Goal: Task Accomplishment & Management: Use online tool/utility

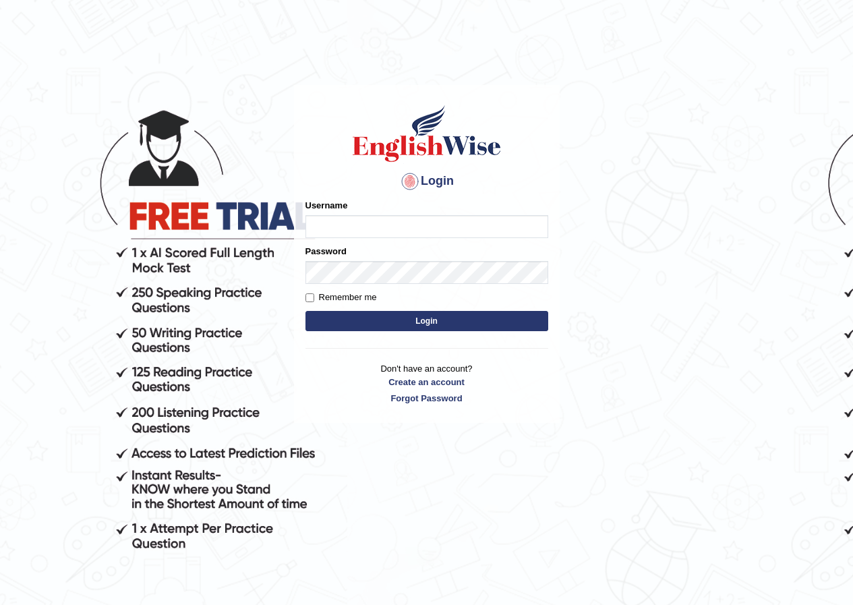
click at [341, 223] on input "Username" at bounding box center [426, 226] width 243 height 23
type input "razib_parramatta"
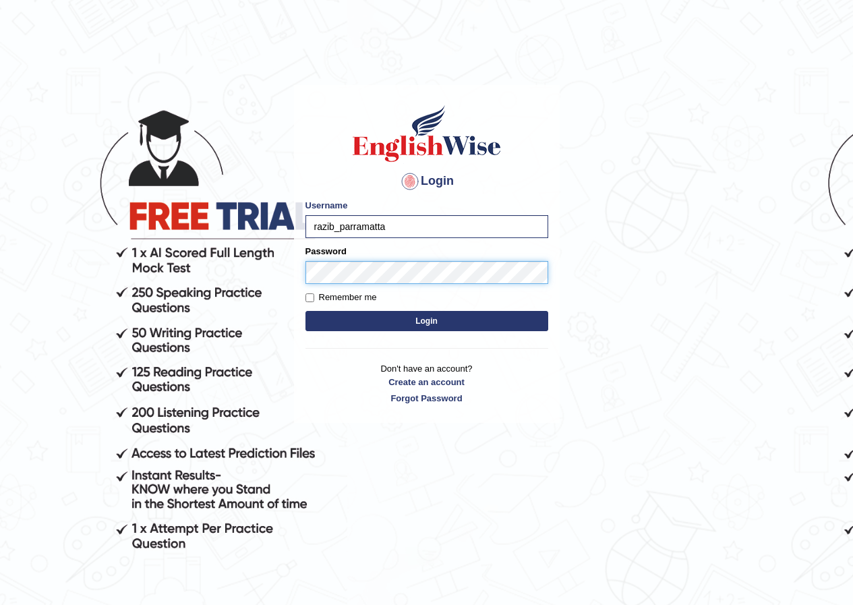
click at [305, 311] on button "Login" at bounding box center [426, 321] width 243 height 20
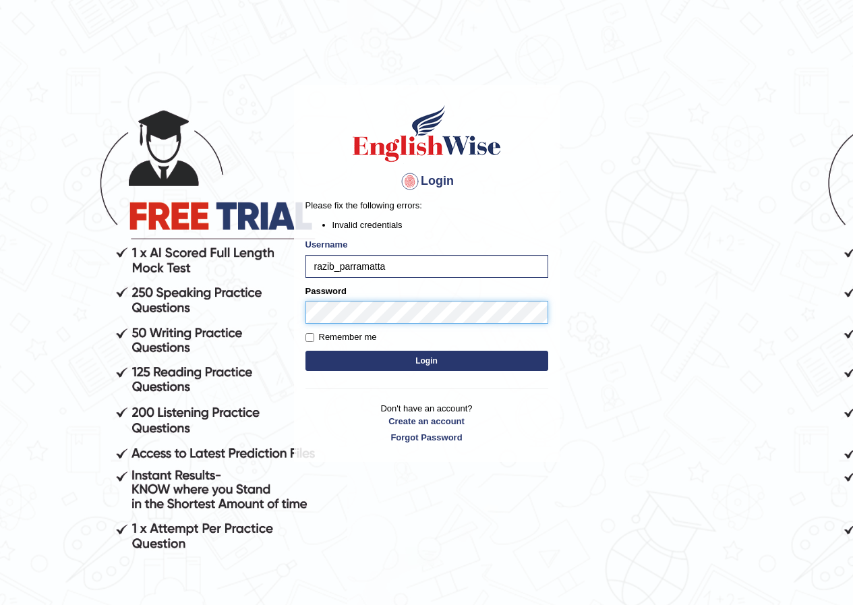
click at [138, 334] on body "Login Please fix the following errors: Invalid credentials Username razib_parra…" at bounding box center [426, 344] width 853 height 605
click at [305, 351] on button "Login" at bounding box center [426, 361] width 243 height 20
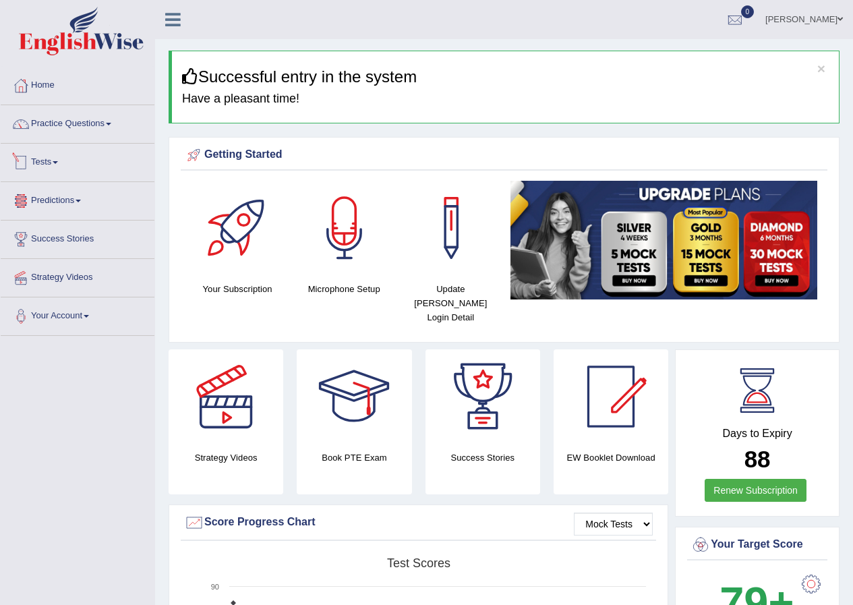
click at [63, 160] on link "Tests" at bounding box center [78, 161] width 154 height 34
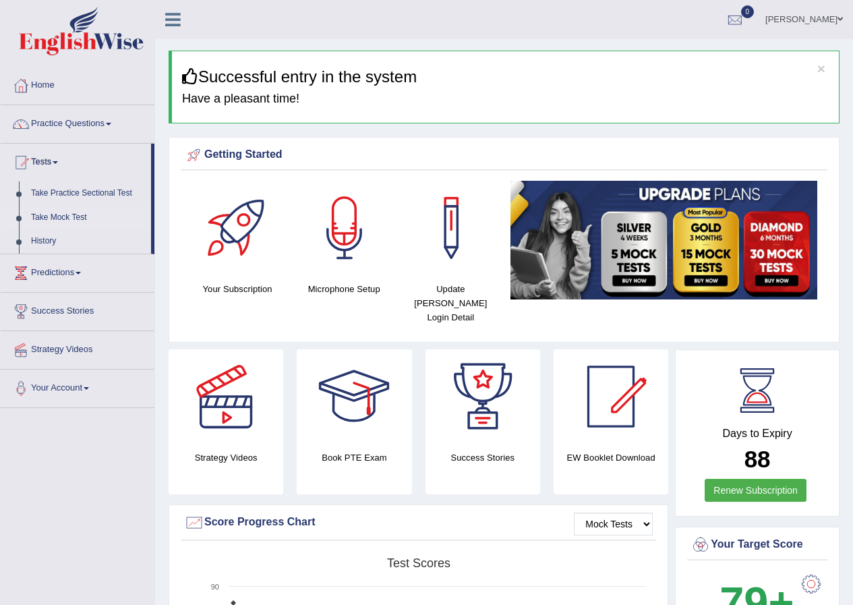
click at [70, 217] on link "Take Mock Test" at bounding box center [88, 218] width 126 height 24
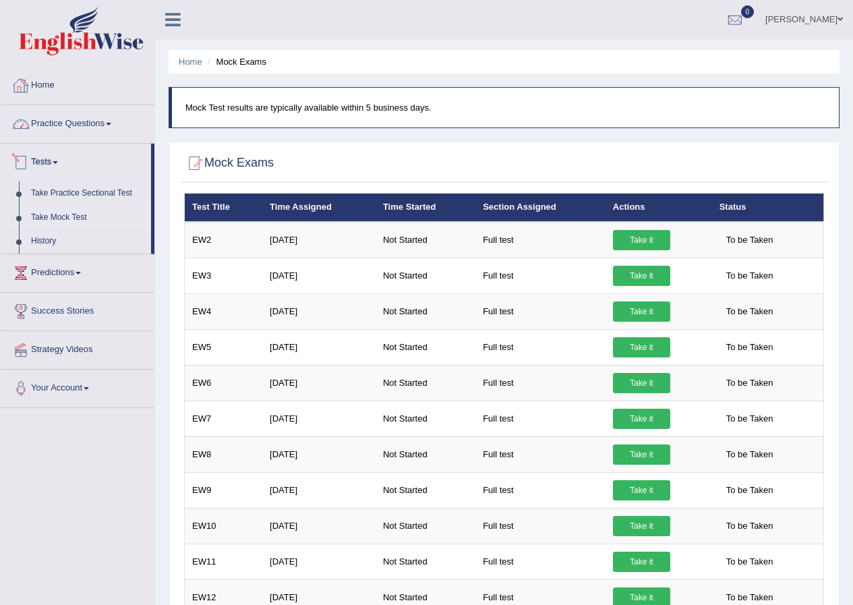
click at [53, 98] on link "Home" at bounding box center [78, 84] width 154 height 34
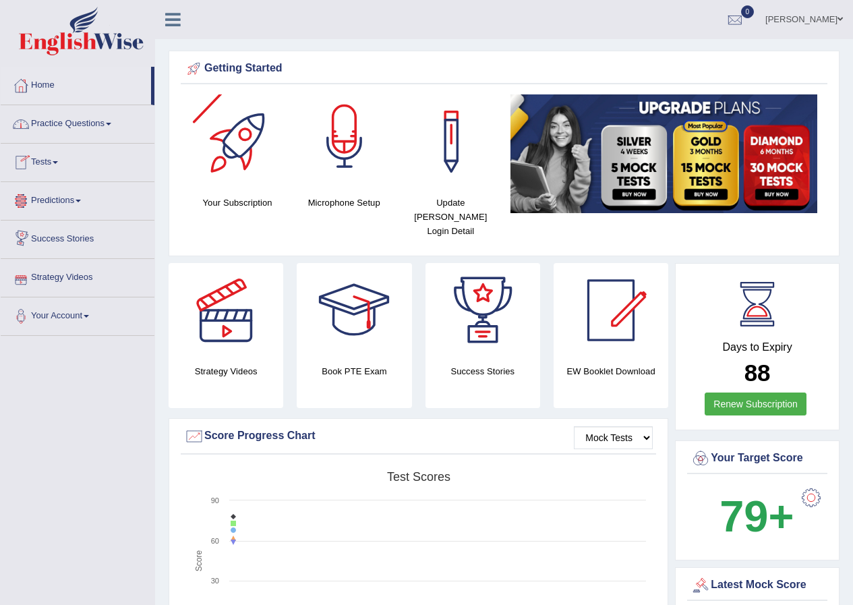
click at [346, 160] on div at bounding box center [344, 141] width 94 height 94
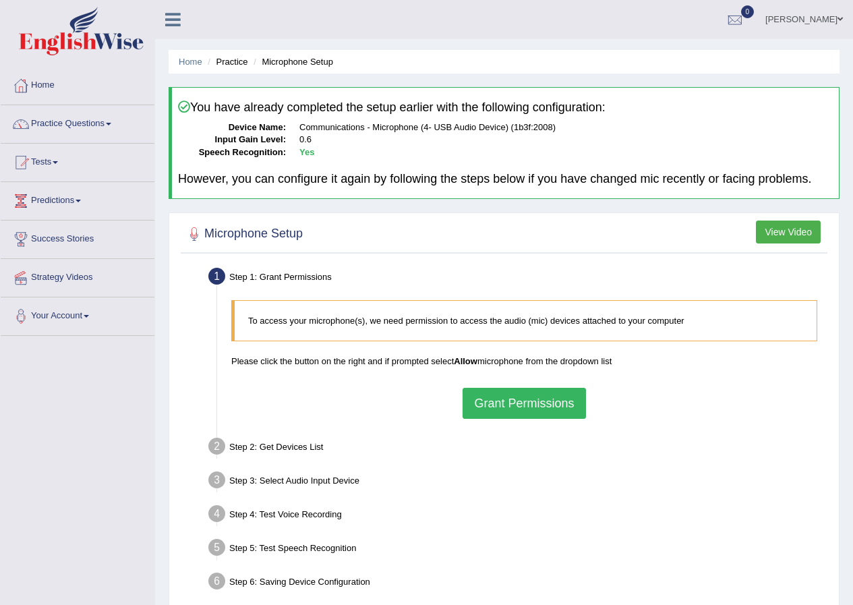
click at [510, 410] on button "Grant Permissions" at bounding box center [523, 403] width 123 height 31
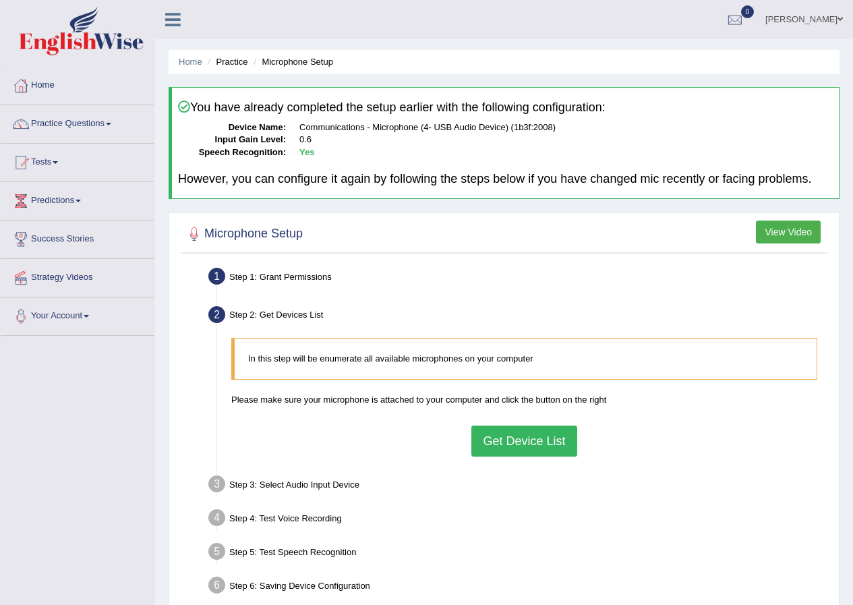
click at [505, 440] on button "Get Device List" at bounding box center [523, 440] width 105 height 31
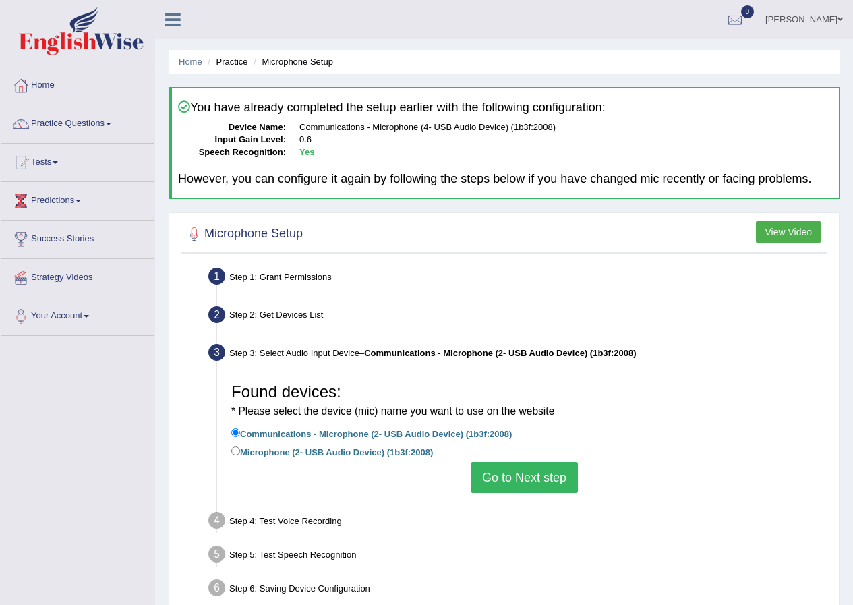
click at [530, 481] on button "Go to Next step" at bounding box center [524, 477] width 107 height 31
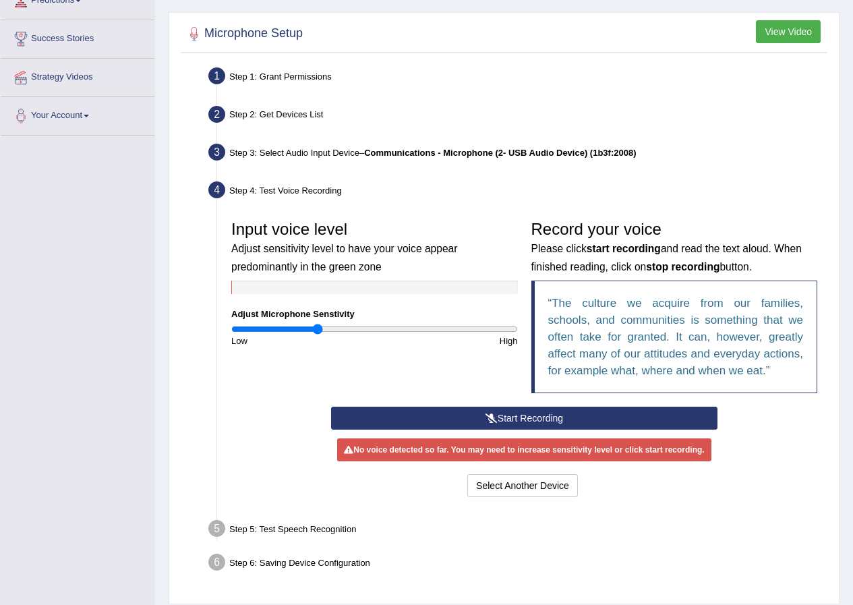
scroll to position [243, 0]
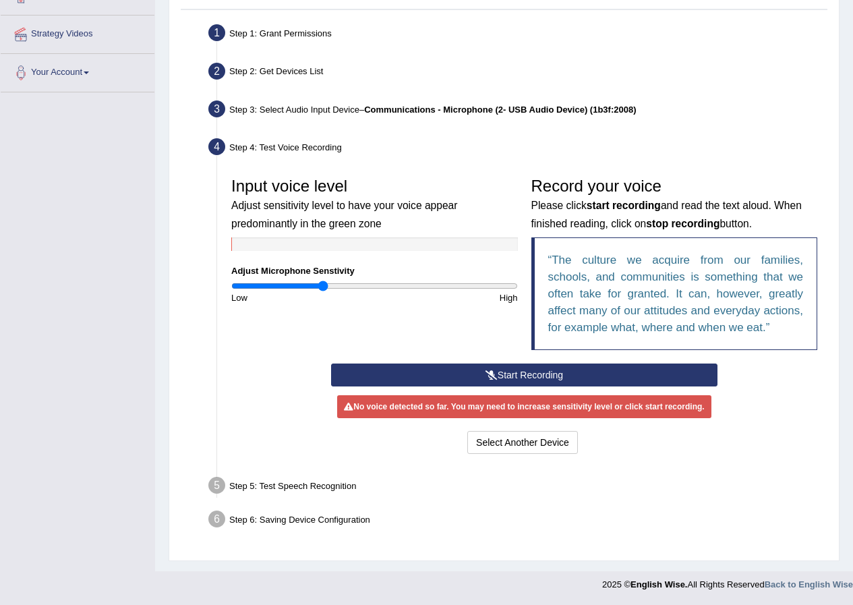
drag, startPoint x: 314, startPoint y: 283, endPoint x: 323, endPoint y: 285, distance: 8.9
type input "0.64"
click at [323, 285] on input "range" at bounding box center [374, 285] width 287 height 11
click at [500, 371] on button "Start Recording" at bounding box center [524, 374] width 386 height 23
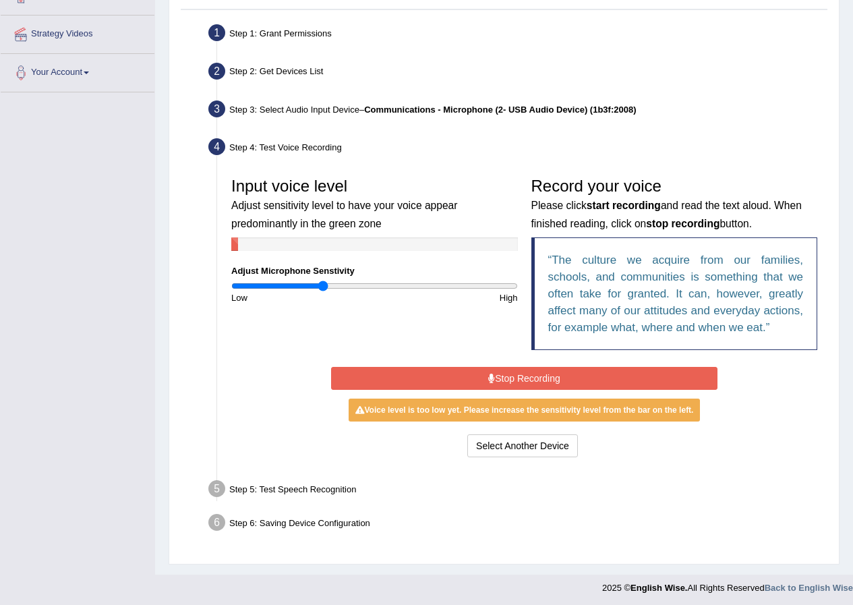
click at [500, 371] on button "Stop Recording" at bounding box center [524, 378] width 386 height 23
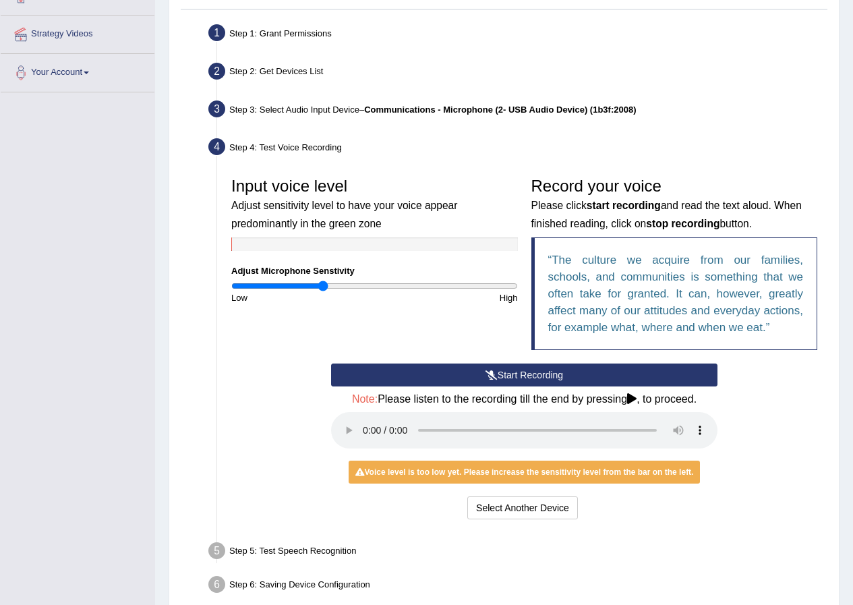
click at [528, 376] on button "Start Recording" at bounding box center [524, 374] width 386 height 23
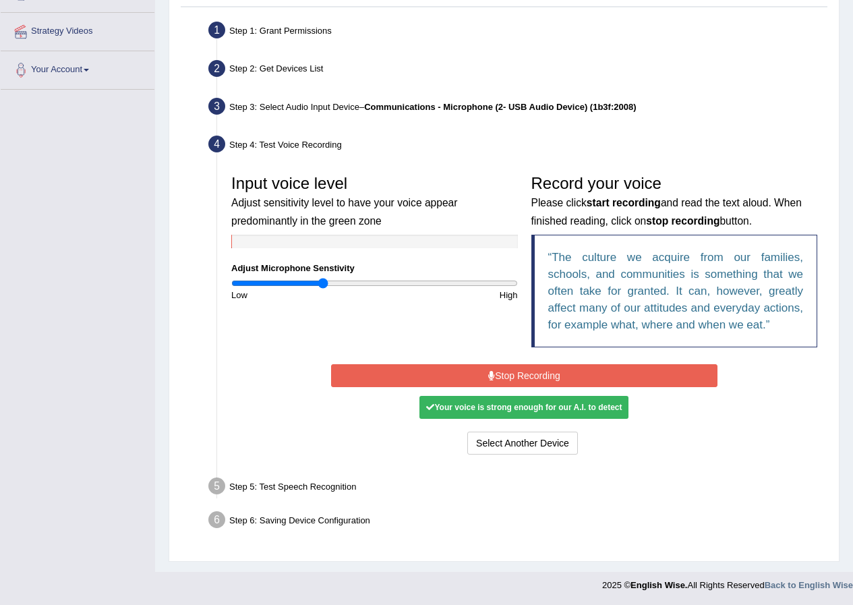
scroll to position [247, 0]
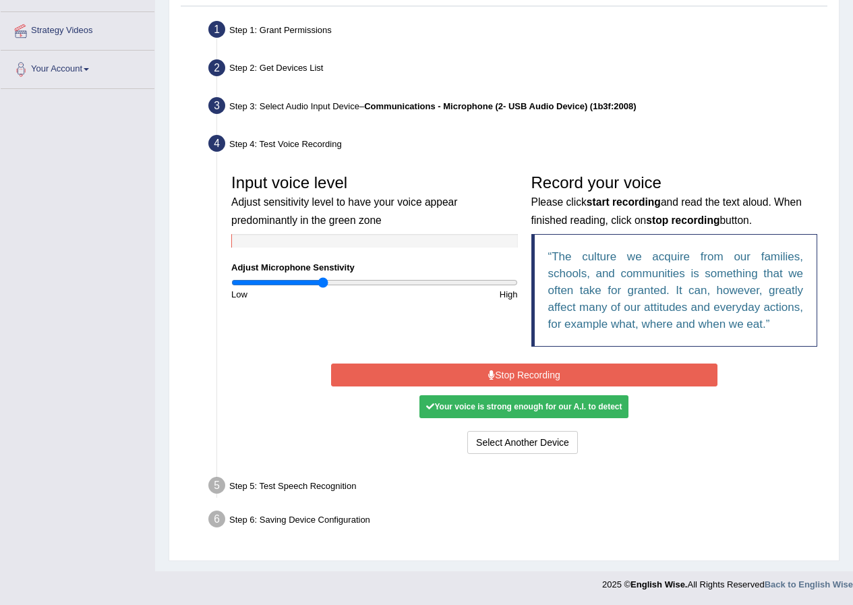
click at [514, 408] on div "Your voice is strong enough for our A.I. to detect" at bounding box center [523, 406] width 209 height 23
click at [556, 378] on button "Stop Recording" at bounding box center [524, 374] width 386 height 23
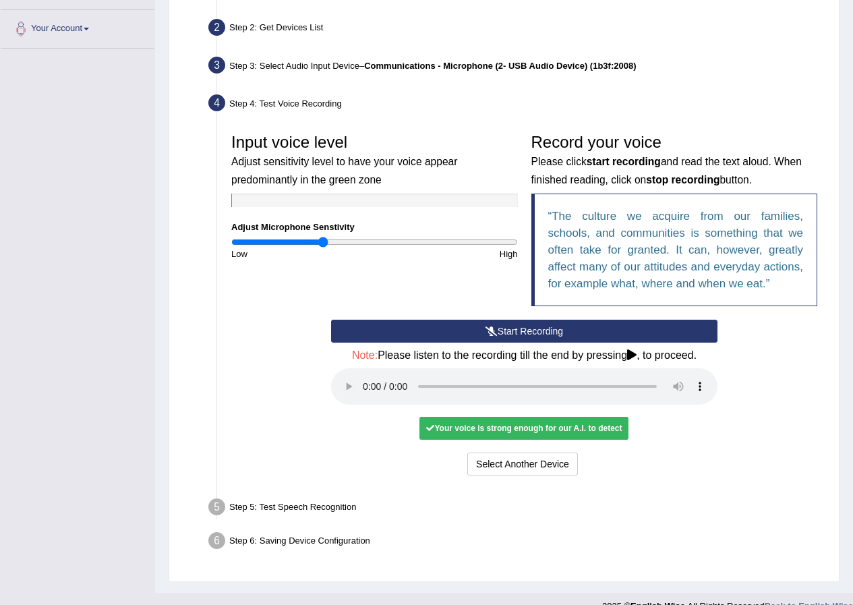
scroll to position [309, 0]
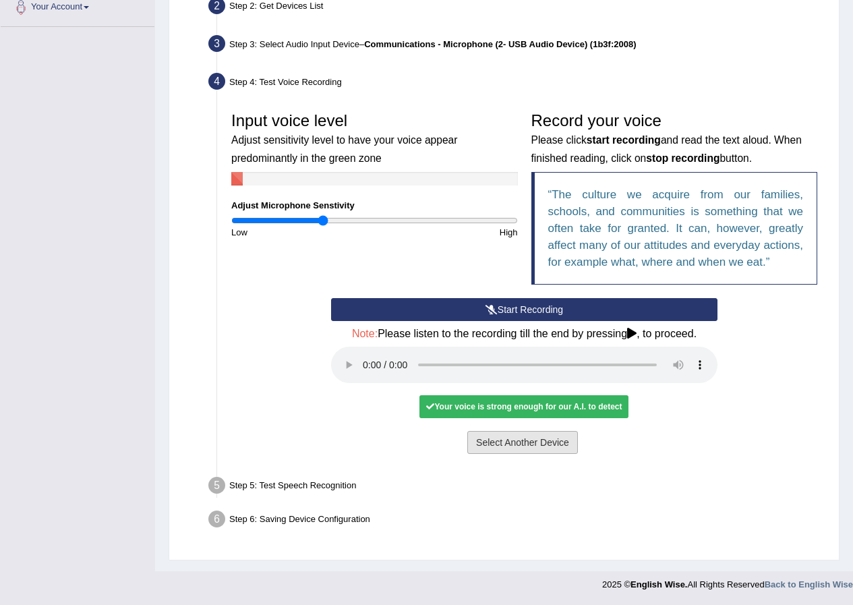
click at [517, 446] on button "Select Another Device" at bounding box center [522, 442] width 111 height 23
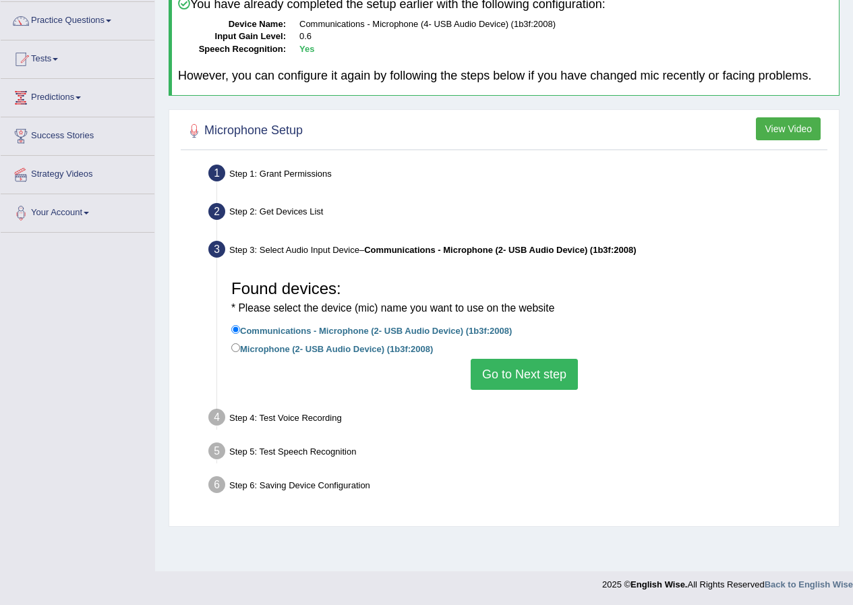
scroll to position [103, 0]
click at [237, 351] on input "Microphone (2- USB Audio Device) (1b3f:2008)" at bounding box center [235, 347] width 9 height 9
radio input "true"
click at [512, 382] on button "Go to Next step" at bounding box center [524, 374] width 107 height 31
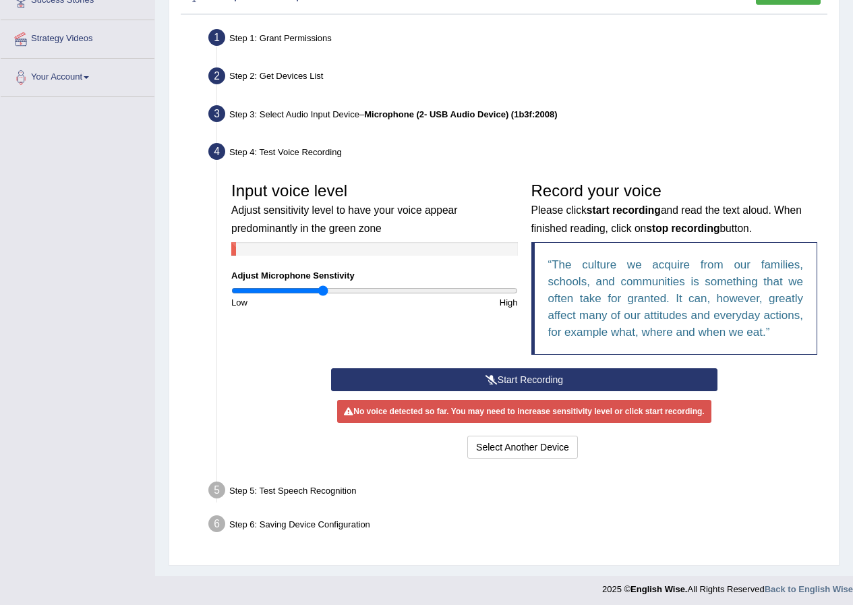
scroll to position [243, 0]
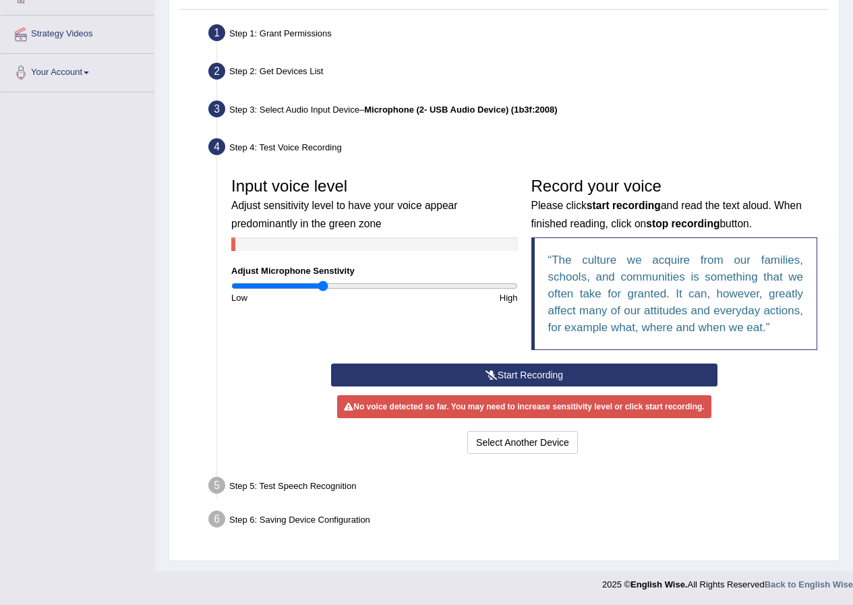
click at [523, 376] on button "Start Recording" at bounding box center [524, 374] width 386 height 23
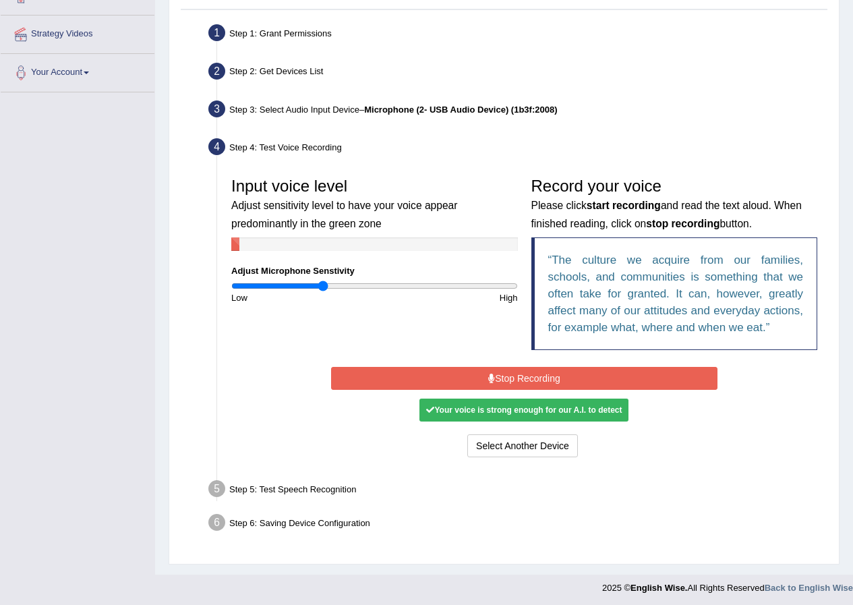
click at [523, 376] on button "Stop Recording" at bounding box center [524, 378] width 386 height 23
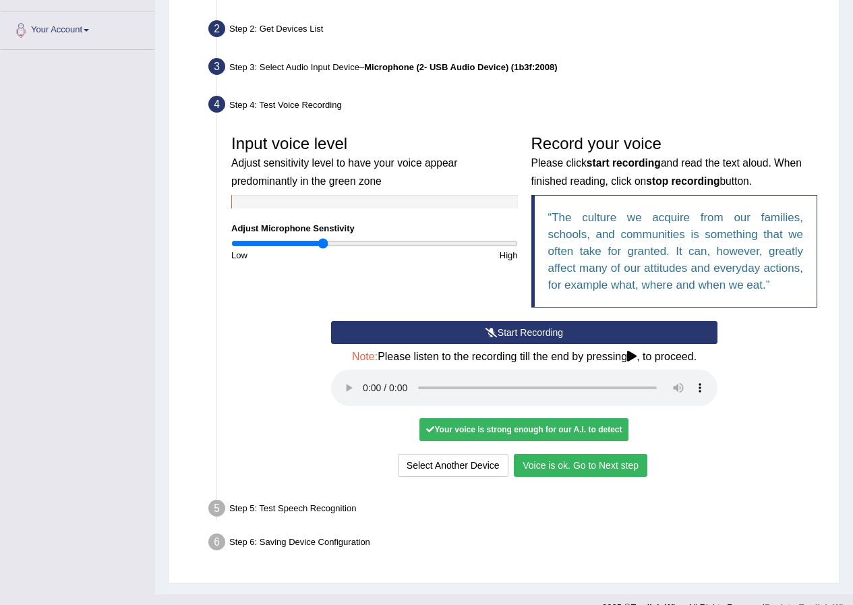
scroll to position [309, 0]
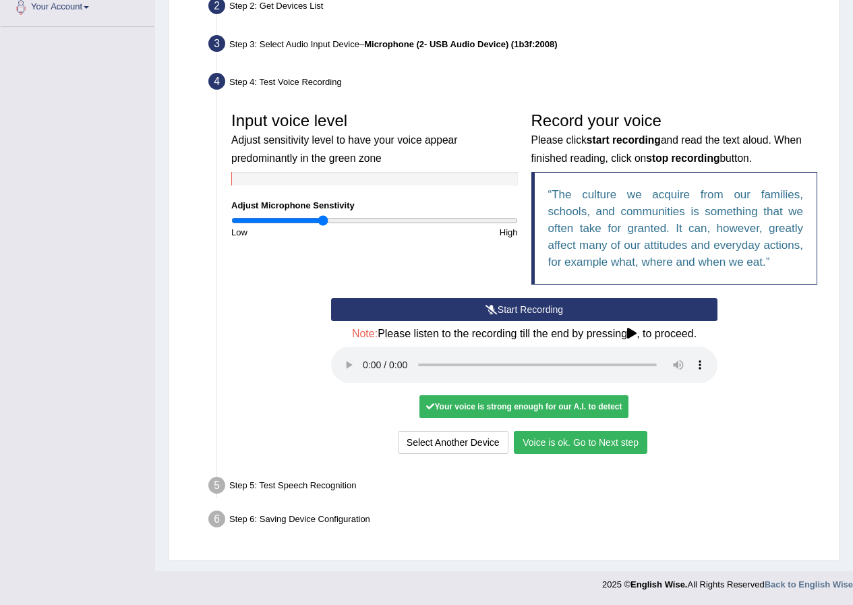
click at [564, 447] on button "Voice is ok. Go to Next step" at bounding box center [580, 442] width 133 height 23
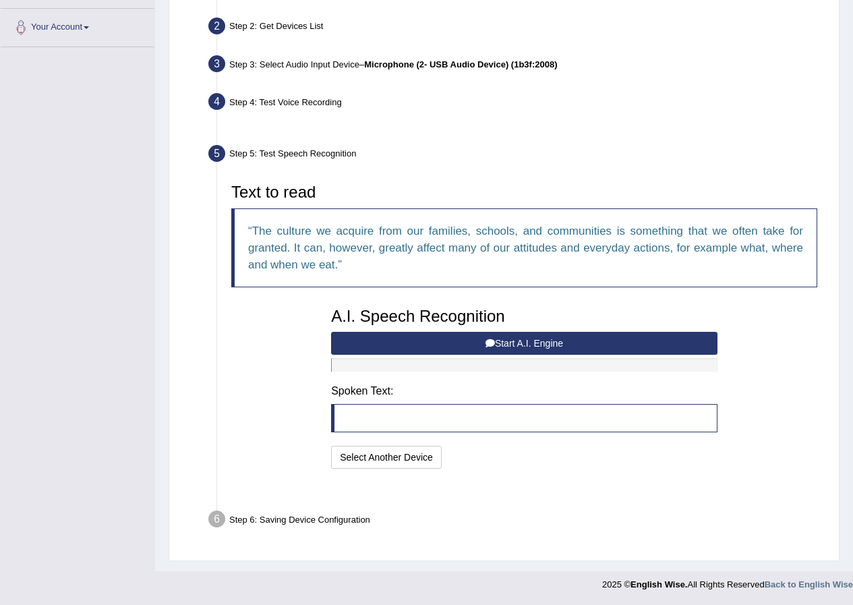
scroll to position [256, 0]
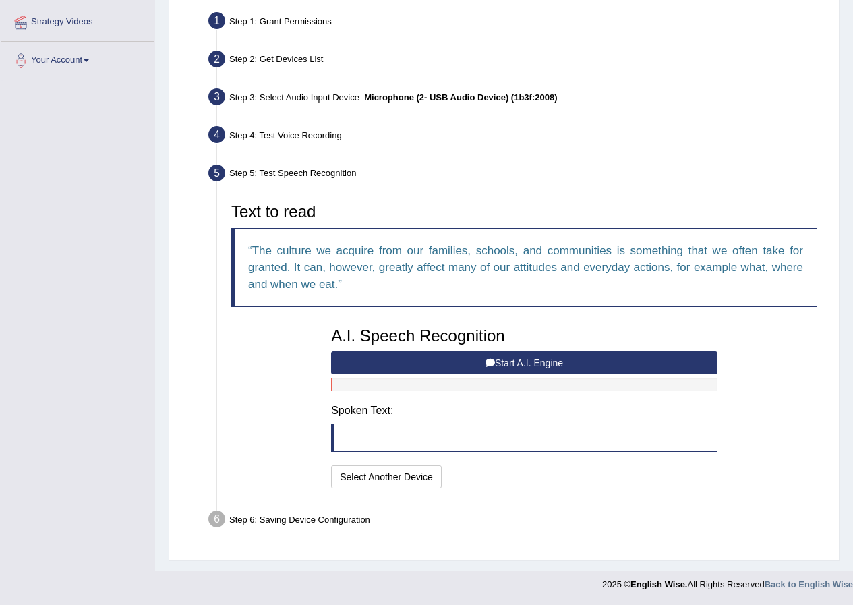
click at [388, 363] on button "Start A.I. Engine" at bounding box center [524, 362] width 386 height 23
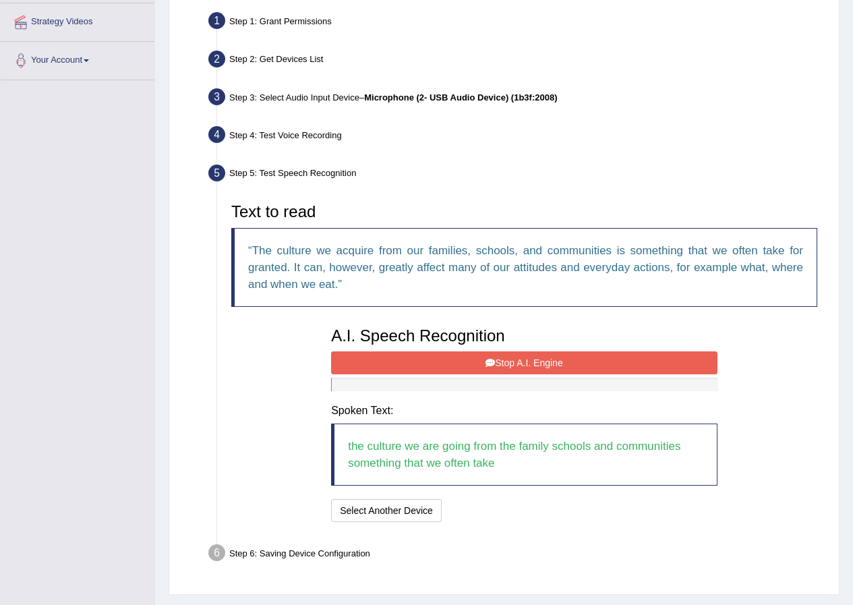
click at [397, 362] on button "Stop A.I. Engine" at bounding box center [524, 362] width 386 height 23
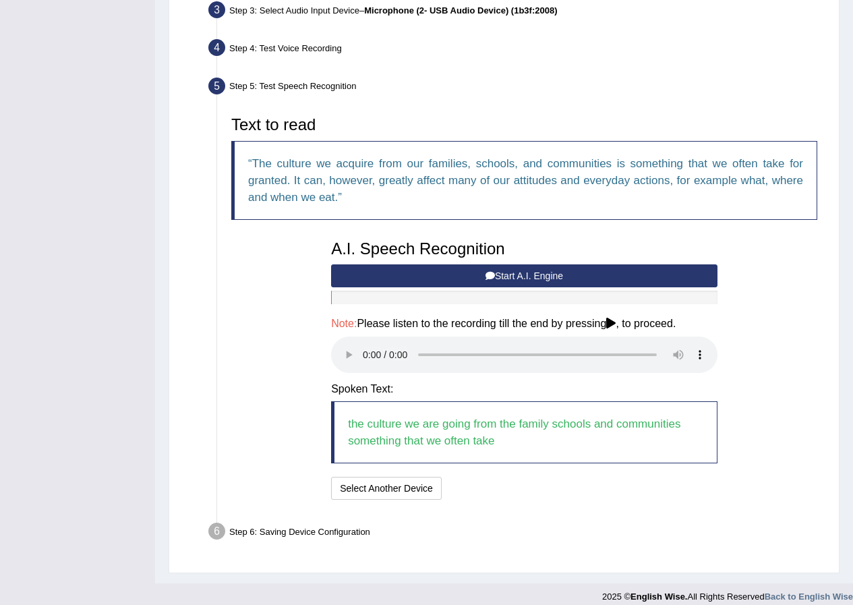
scroll to position [355, 0]
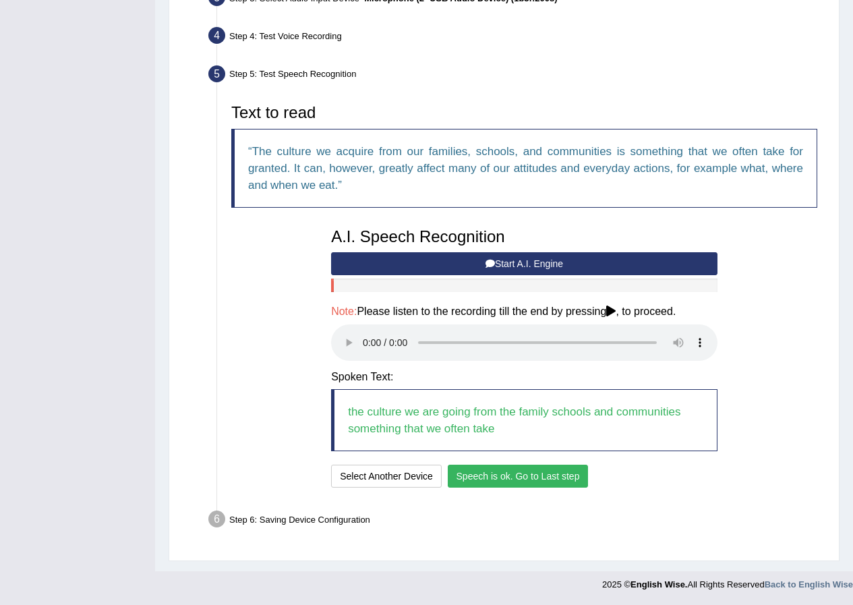
click at [498, 481] on button "Speech is ok. Go to Last step" at bounding box center [518, 476] width 141 height 23
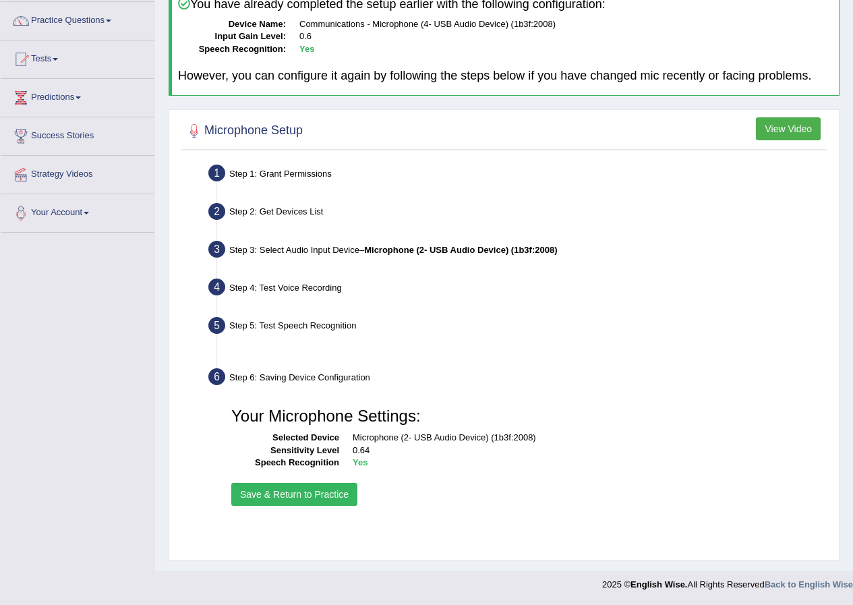
scroll to position [103, 0]
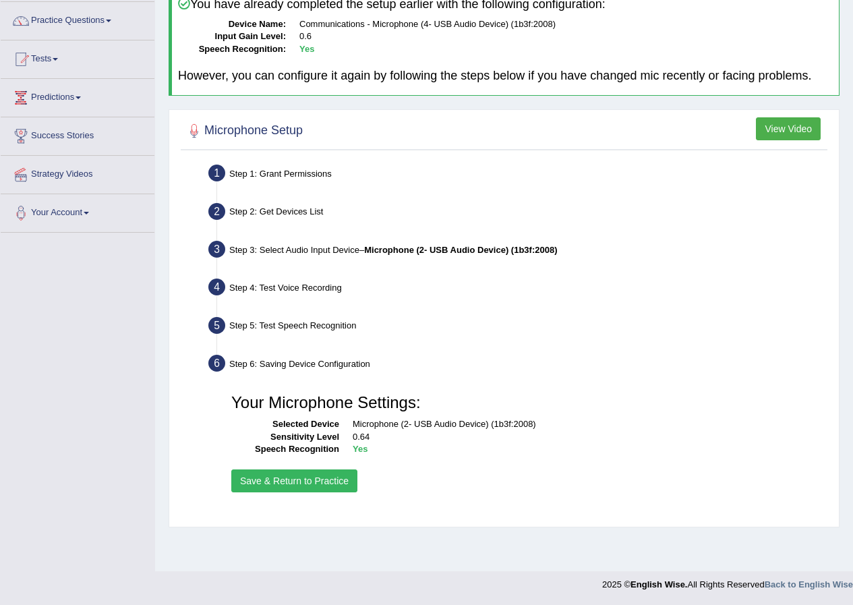
click at [326, 481] on button "Save & Return to Practice" at bounding box center [294, 480] width 126 height 23
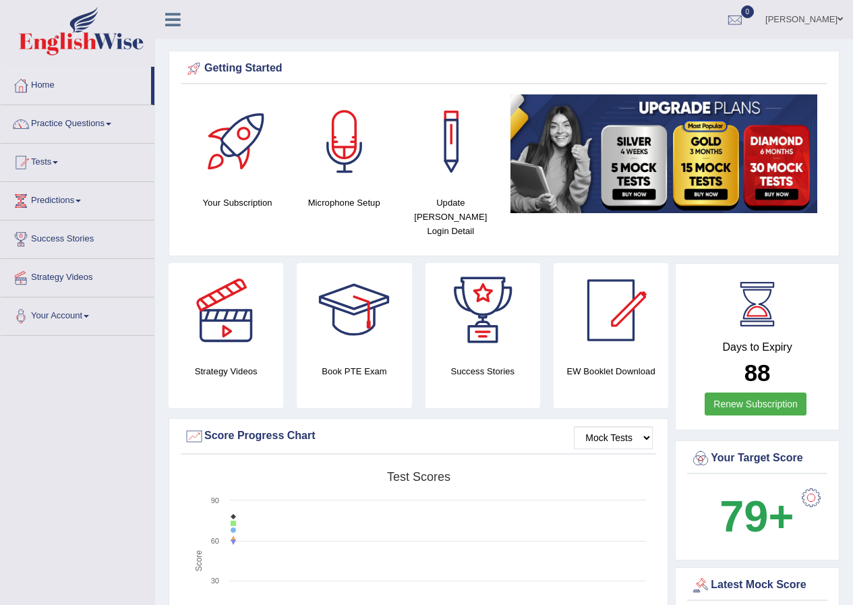
click at [97, 132] on link "Practice Questions" at bounding box center [78, 122] width 154 height 34
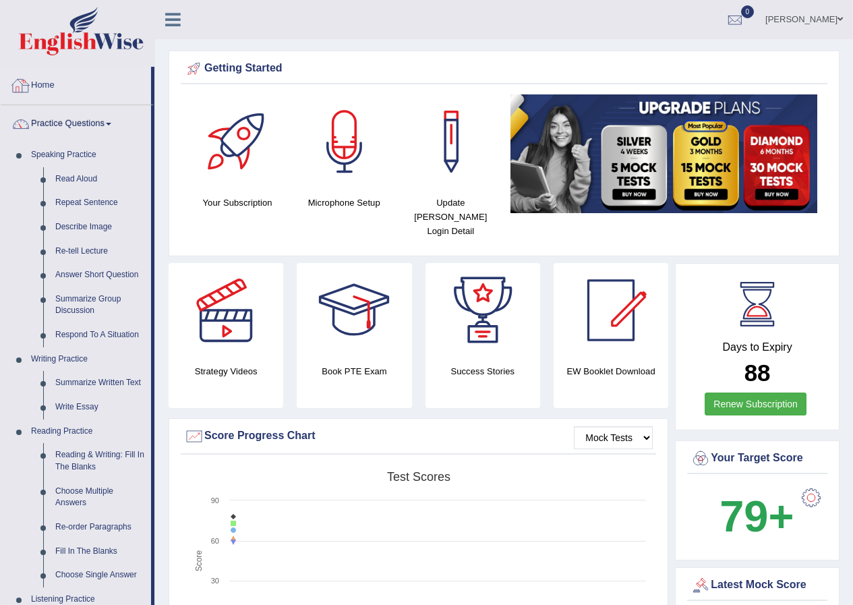
click at [53, 85] on link "Home" at bounding box center [76, 84] width 150 height 34
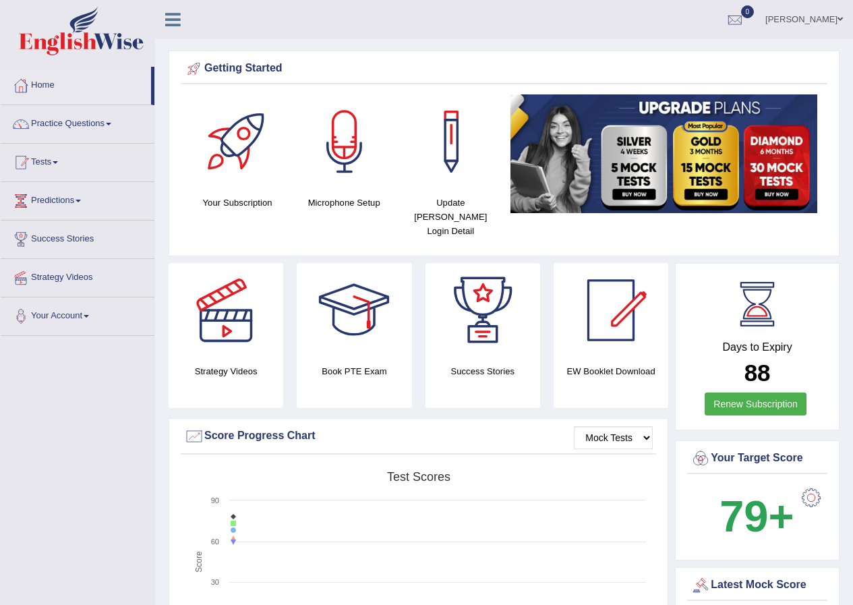
click at [52, 155] on link "Tests" at bounding box center [78, 161] width 154 height 34
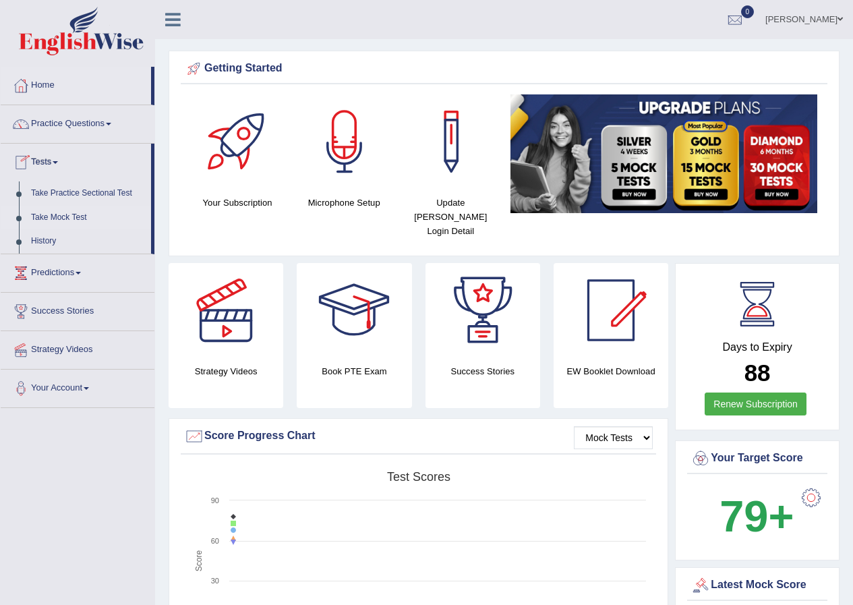
click at [63, 212] on link "Take Mock Test" at bounding box center [88, 218] width 126 height 24
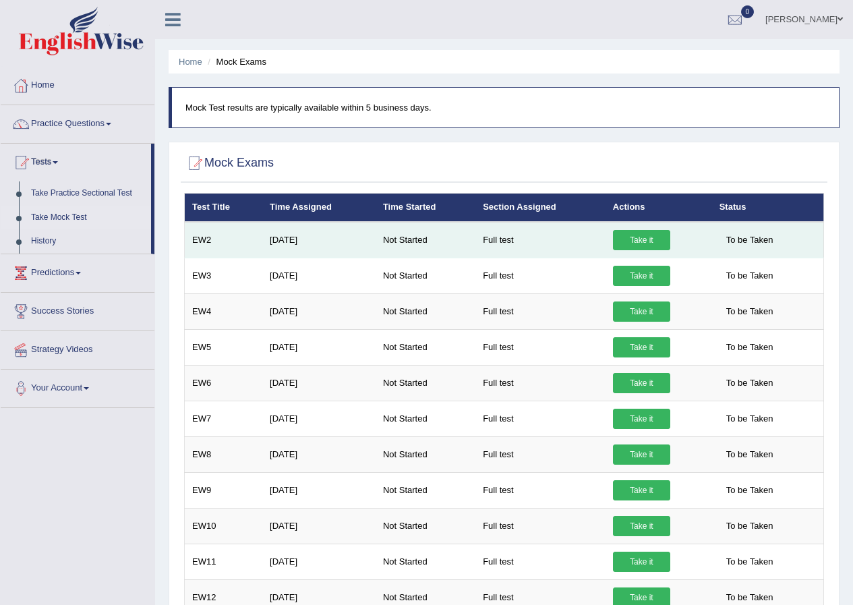
click at [642, 239] on link "Take it" at bounding box center [641, 240] width 57 height 20
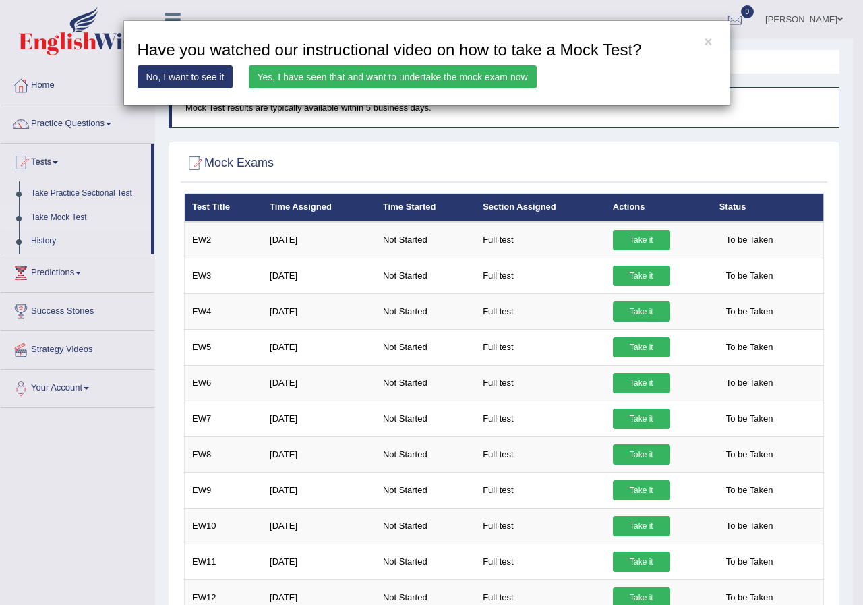
click at [354, 79] on link "Yes, I have seen that and want to undertake the mock exam now" at bounding box center [393, 76] width 288 height 23
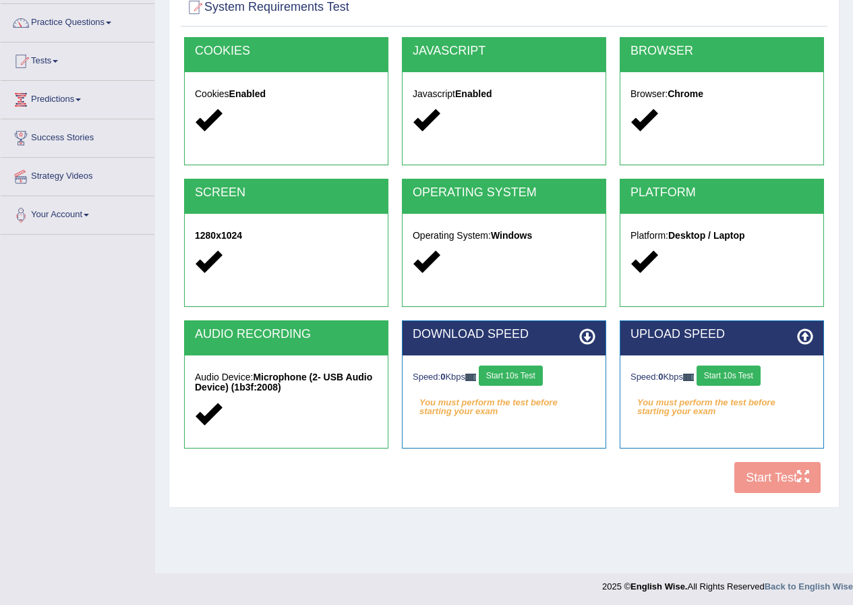
scroll to position [103, 0]
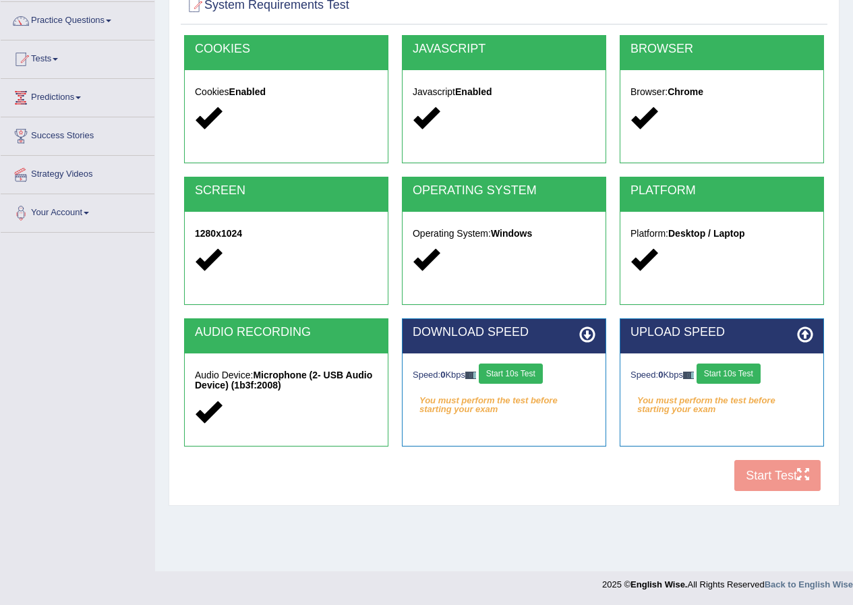
click at [526, 376] on button "Start 10s Test" at bounding box center [511, 373] width 64 height 20
click at [736, 376] on button "Start 10s Test" at bounding box center [728, 373] width 64 height 20
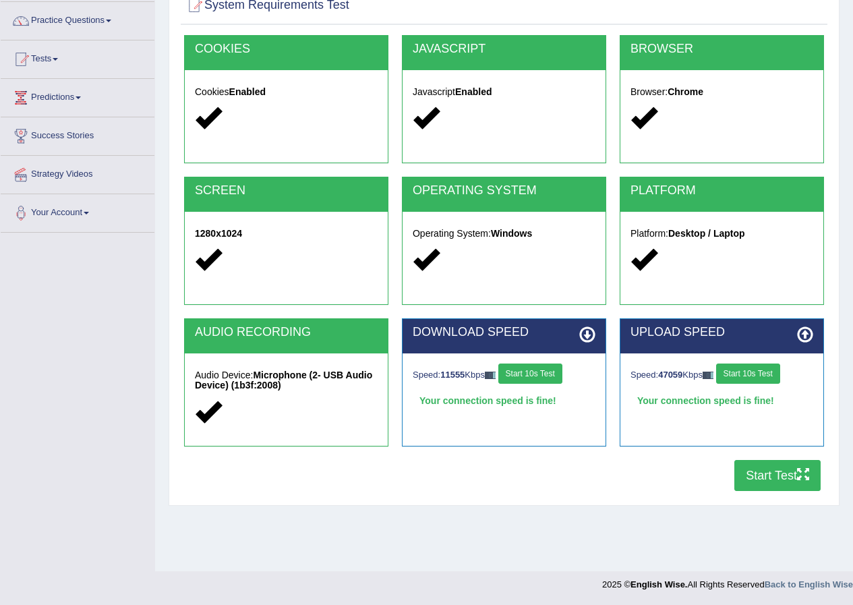
click at [772, 476] on button "Start Test" at bounding box center [777, 475] width 86 height 31
